Goal: Information Seeking & Learning: Learn about a topic

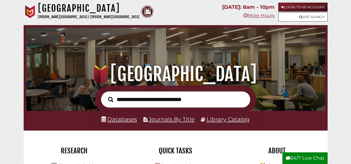
scroll to position [99, 296]
click at [170, 99] on input "text" at bounding box center [176, 99] width 150 height 17
click at [191, 101] on input "text" at bounding box center [176, 99] width 150 height 17
type input "**********"
click at [105, 96] on button "Search" at bounding box center [110, 100] width 10 height 8
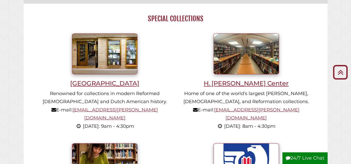
scroll to position [338, 0]
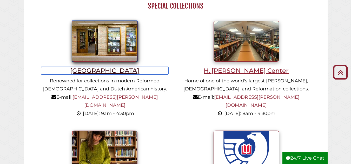
click at [114, 71] on h3 "[GEOGRAPHIC_DATA]" at bounding box center [104, 71] width 127 height 8
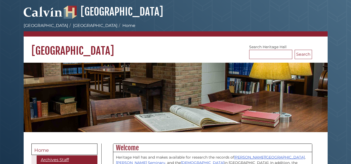
scroll to position [130, 0]
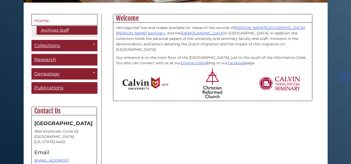
click at [105, 126] on div "Menu Home Archives Staff Collections Toggle Dropdown Calvin University Calvin T…" at bounding box center [176, 96] width 296 height 164
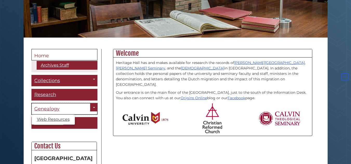
scroll to position [104, 0]
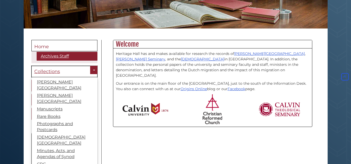
click at [56, 73] on span "Collections" at bounding box center [47, 72] width 26 height 6
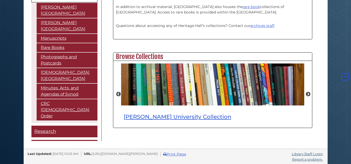
scroll to position [195, 0]
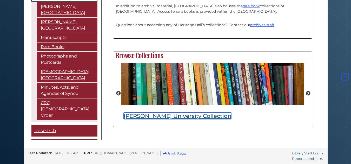
click at [149, 115] on link "Calvin University Collection" at bounding box center [178, 116] width 108 height 7
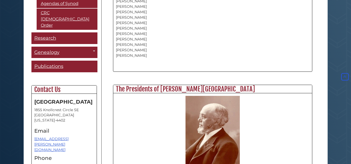
scroll to position [125, 0]
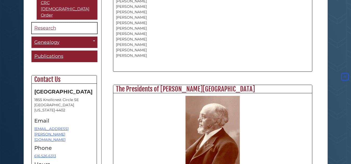
click at [47, 22] on link "Research" at bounding box center [64, 28] width 66 height 12
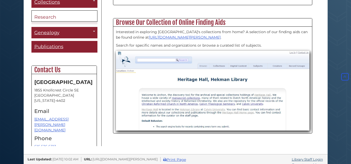
scroll to position [221, 0]
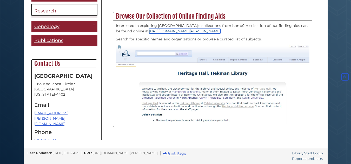
click at [161, 30] on link "[URL][DOMAIN_NAME][PERSON_NAME]" at bounding box center [185, 31] width 72 height 5
